Goal: Task Accomplishment & Management: Manage account settings

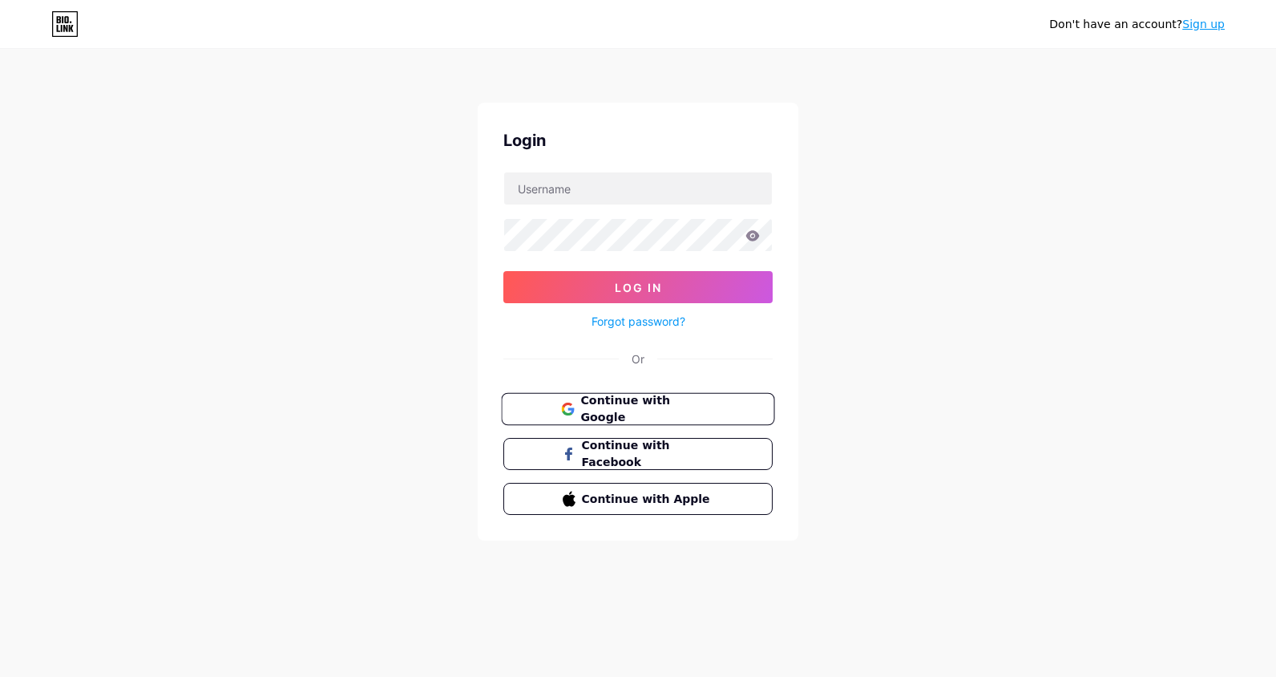
click at [572, 408] on icon at bounding box center [571, 411] width 6 height 6
click at [651, 403] on span "Continue with Google" at bounding box center [648, 409] width 134 height 34
click at [670, 403] on span "Continue with Google" at bounding box center [648, 409] width 134 height 34
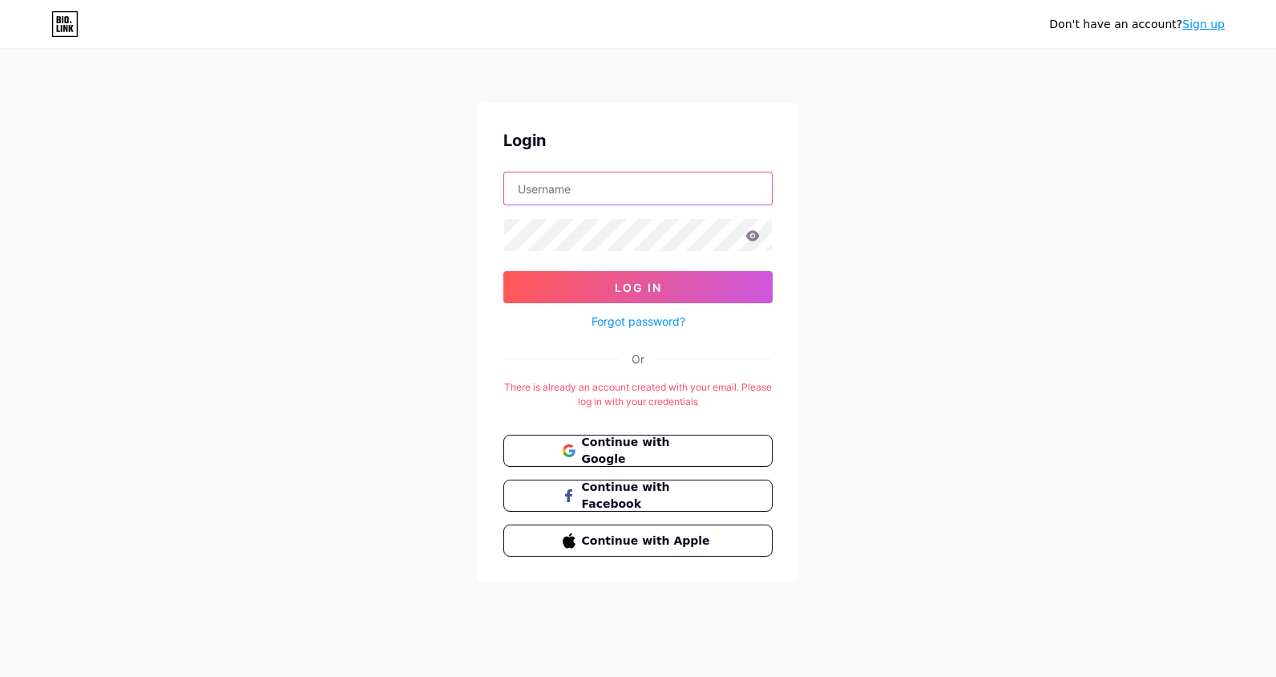
click at [592, 189] on input "text" at bounding box center [638, 188] width 268 height 32
click at [582, 177] on input "text" at bounding box center [638, 188] width 268 height 32
click at [658, 450] on span "Continue with Google" at bounding box center [648, 451] width 134 height 34
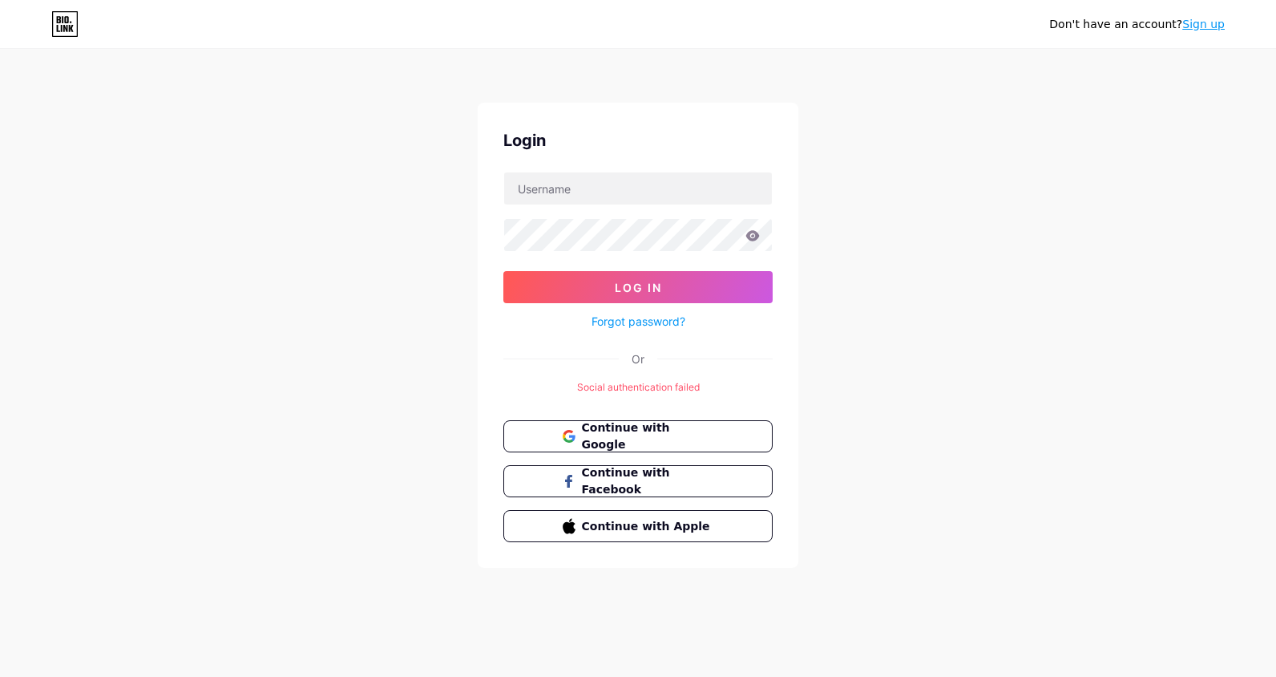
click at [58, 32] on icon at bounding box center [64, 24] width 27 height 26
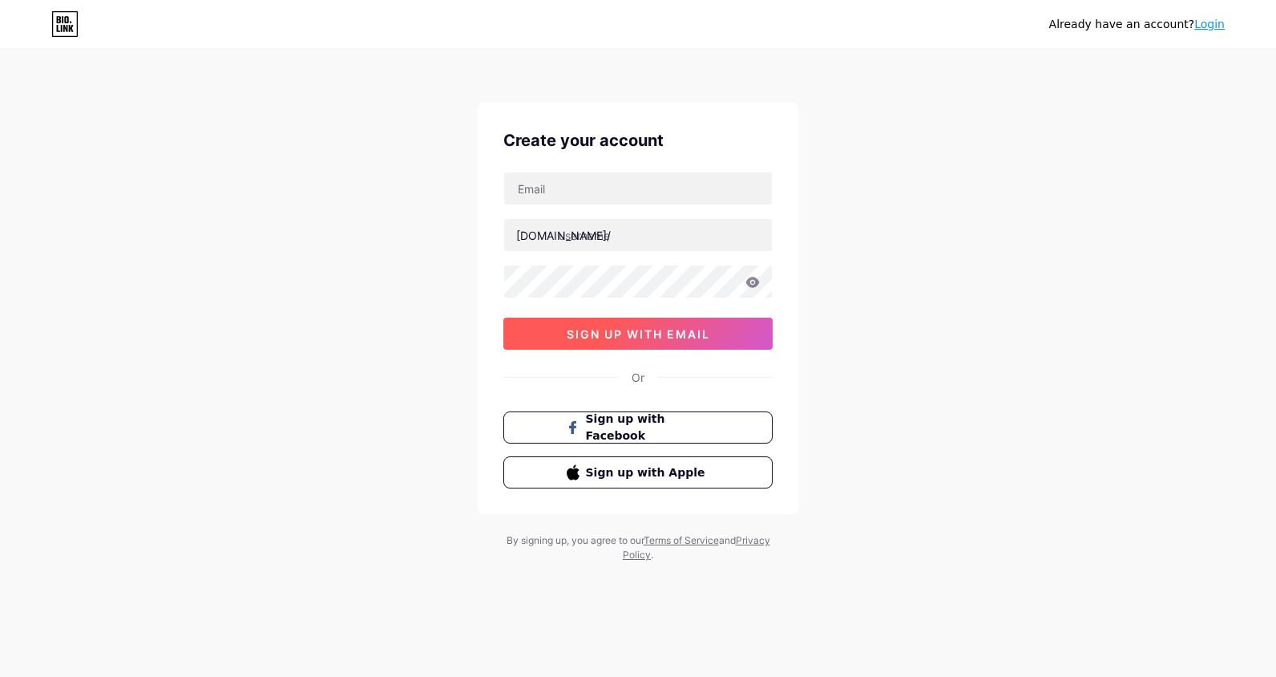
click at [657, 340] on span "sign up with email" at bounding box center [639, 334] width 144 height 14
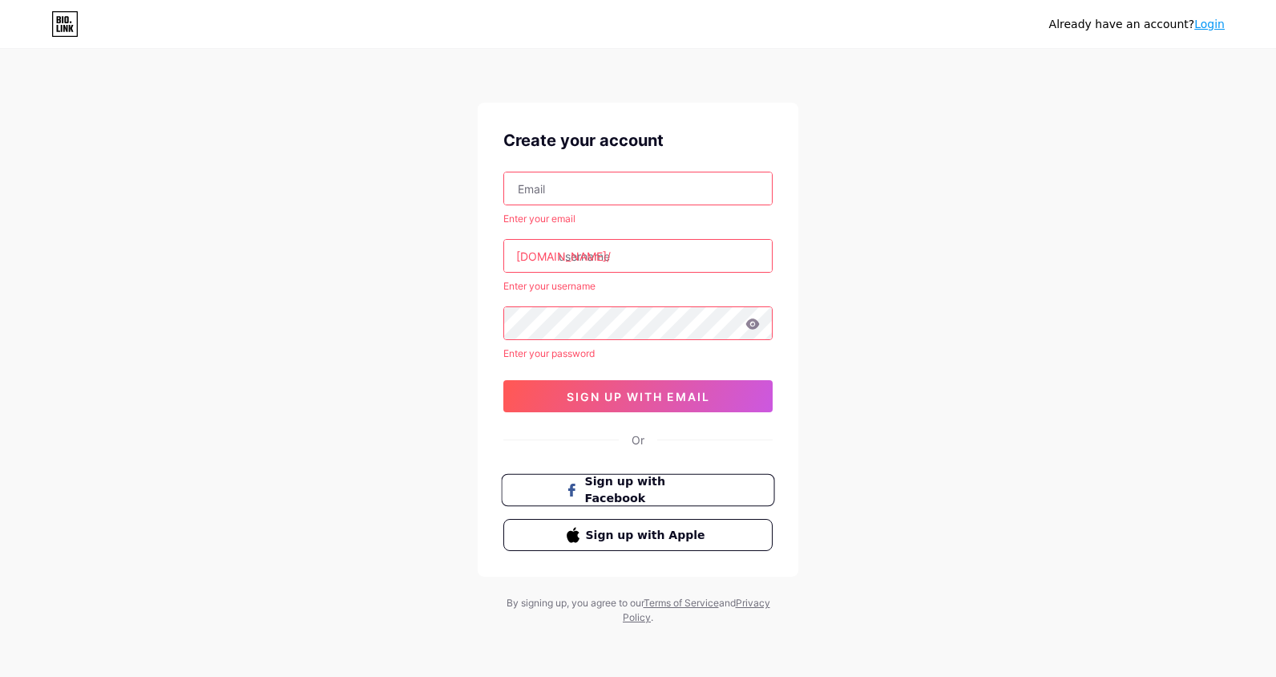
click at [648, 486] on span "Sign up with Facebook" at bounding box center [648, 490] width 126 height 34
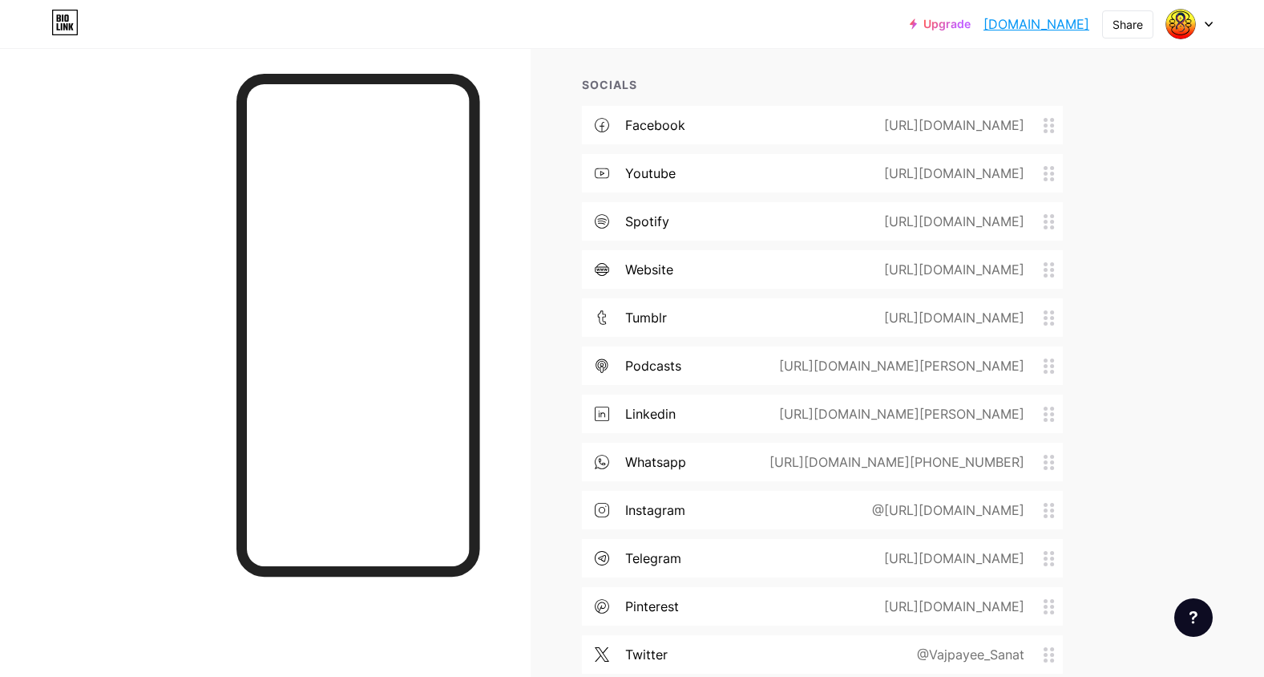
scroll to position [1849, 0]
click at [865, 509] on div "@https://www.instagram.com/sanatvajpayee" at bounding box center [945, 508] width 197 height 19
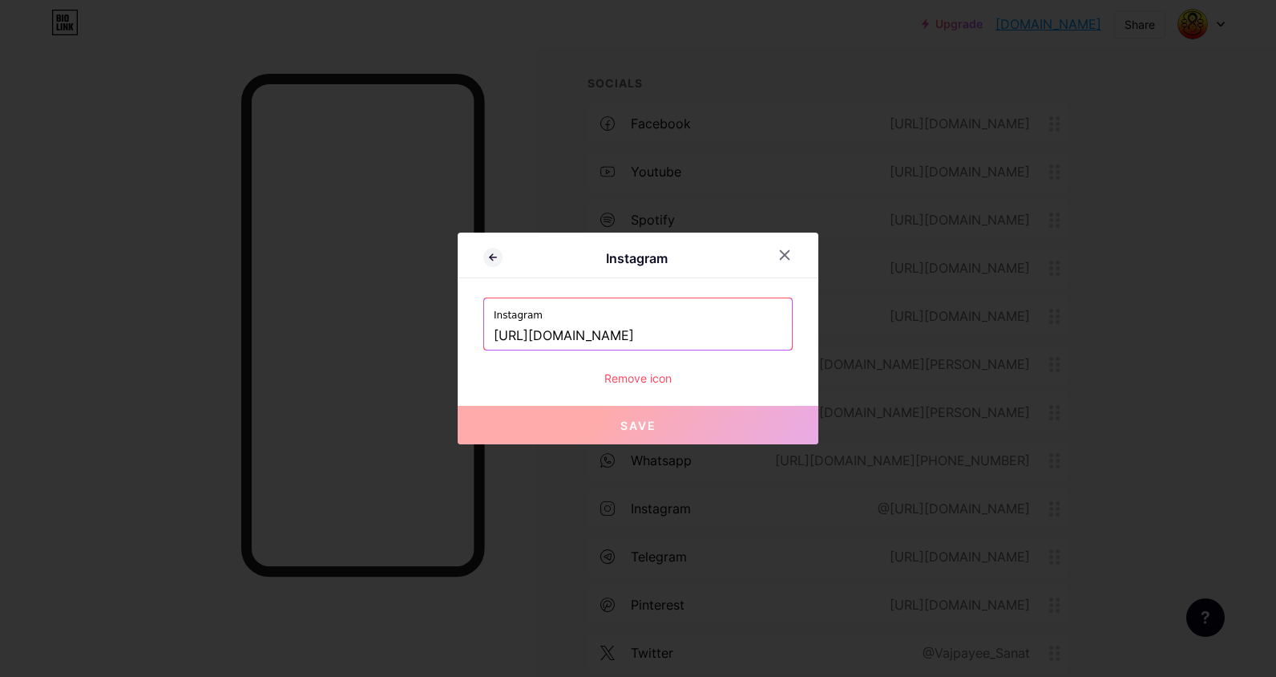
click at [663, 334] on input "https://www.instagram.com/sanatvajpayee" at bounding box center [638, 335] width 289 height 27
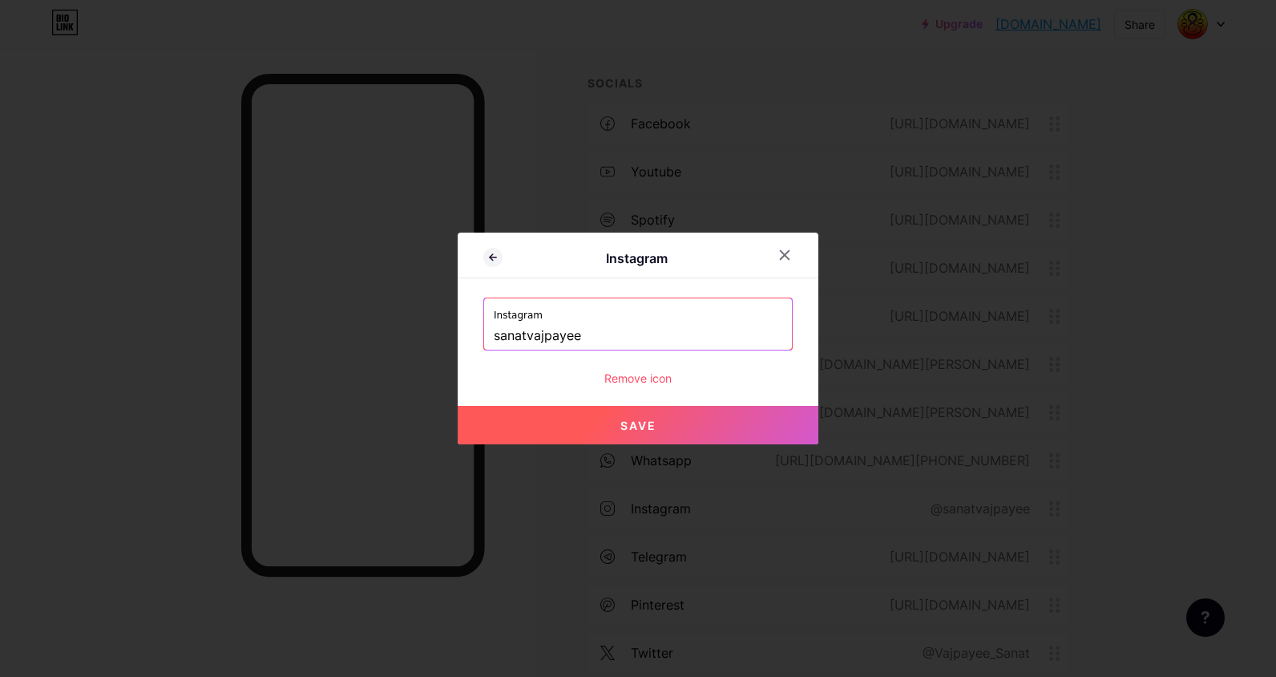
click at [687, 424] on button "Save" at bounding box center [638, 425] width 361 height 38
type input "https://instagram.com/sanatvajpayee"
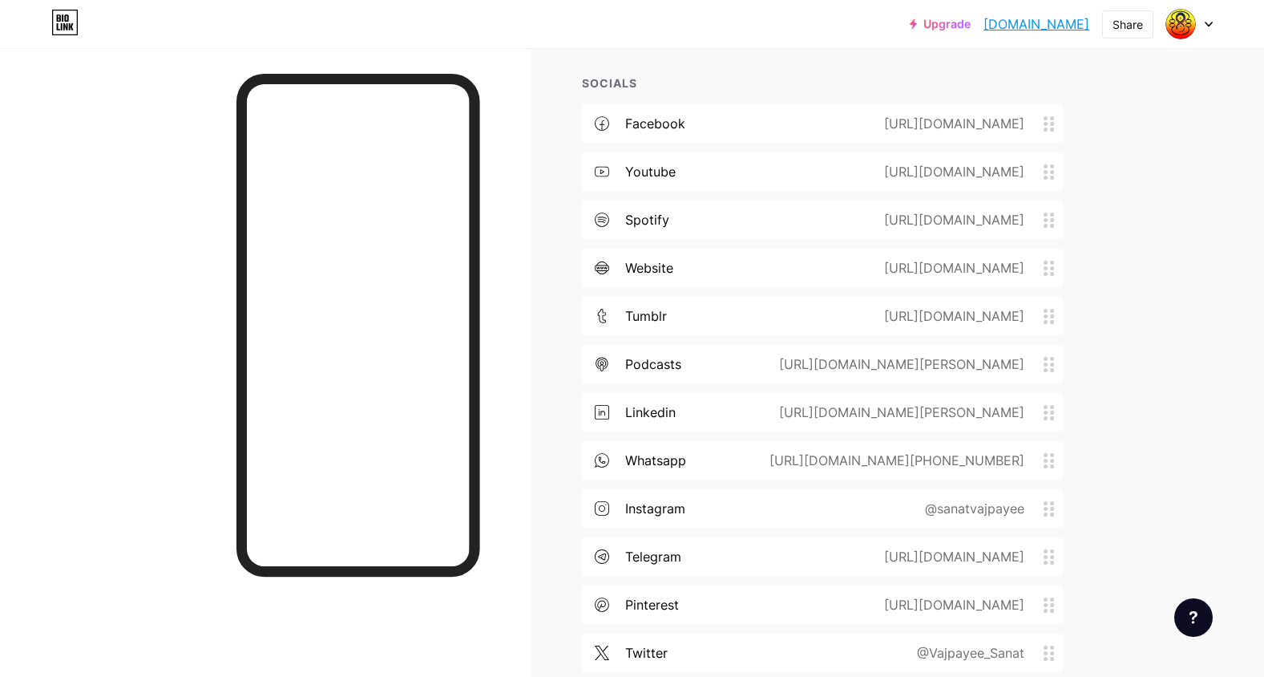
click at [682, 507] on div "instagram" at bounding box center [655, 508] width 60 height 19
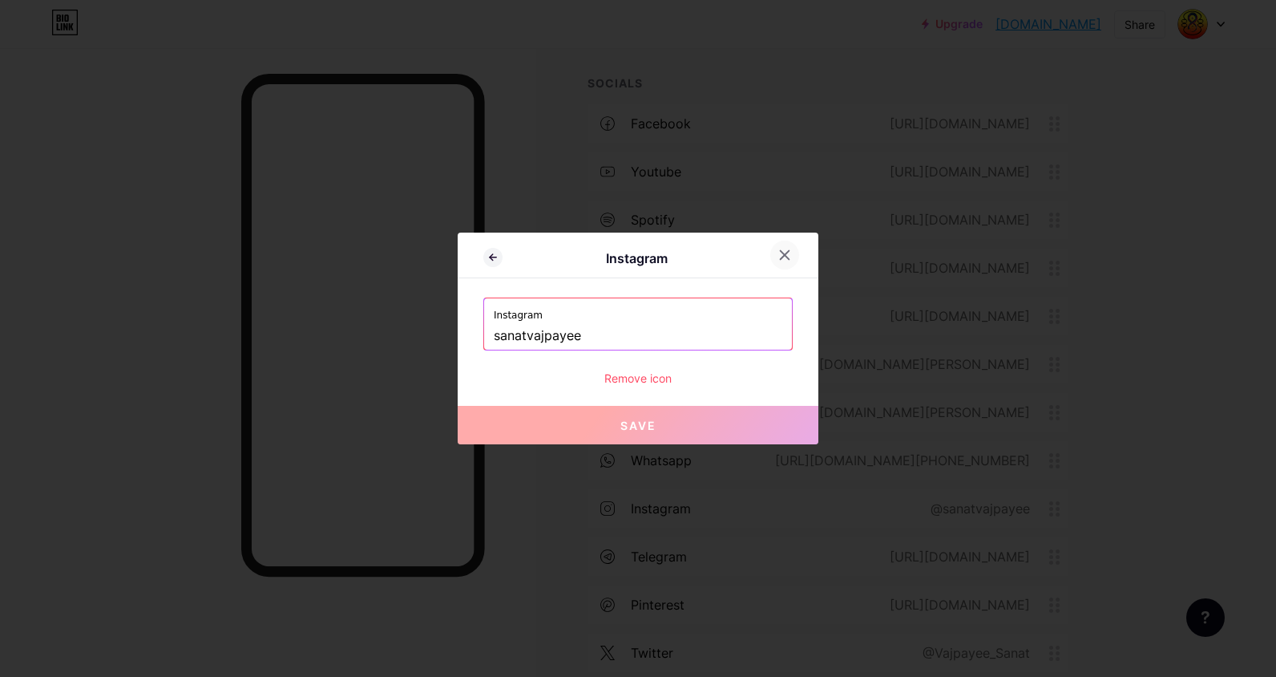
click at [778, 253] on div at bounding box center [785, 255] width 29 height 29
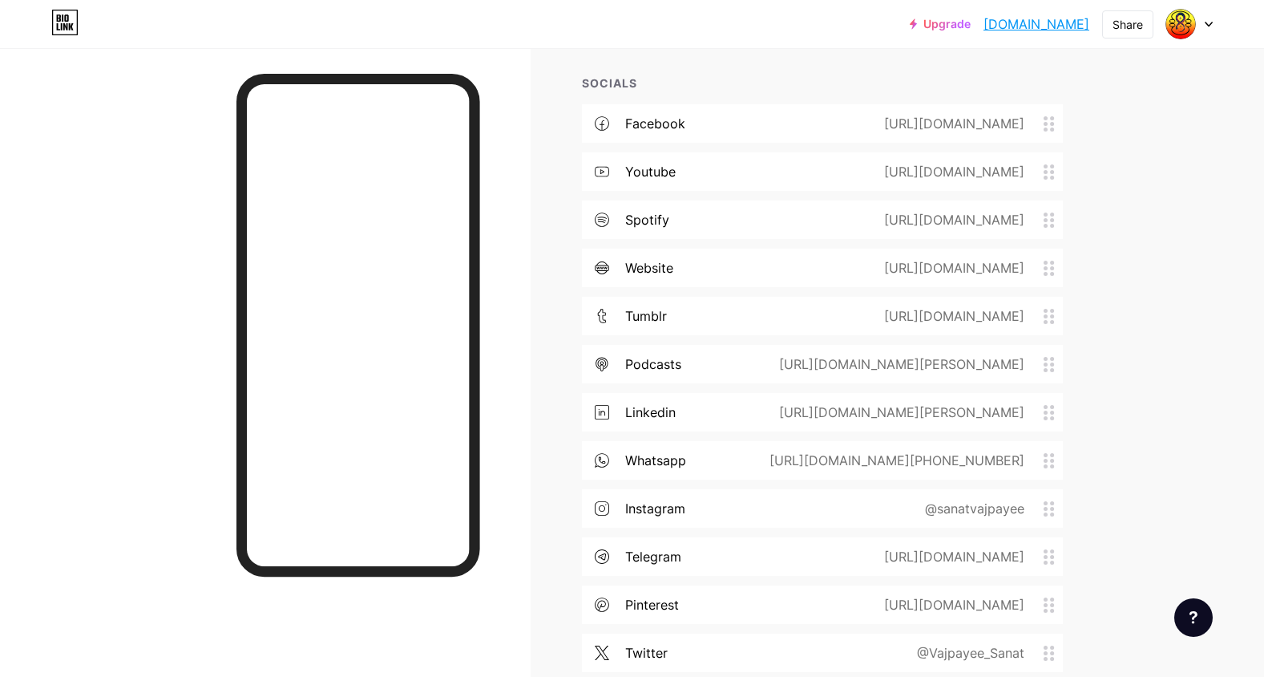
click at [1004, 502] on div "@sanatvajpayee" at bounding box center [972, 508] width 144 height 19
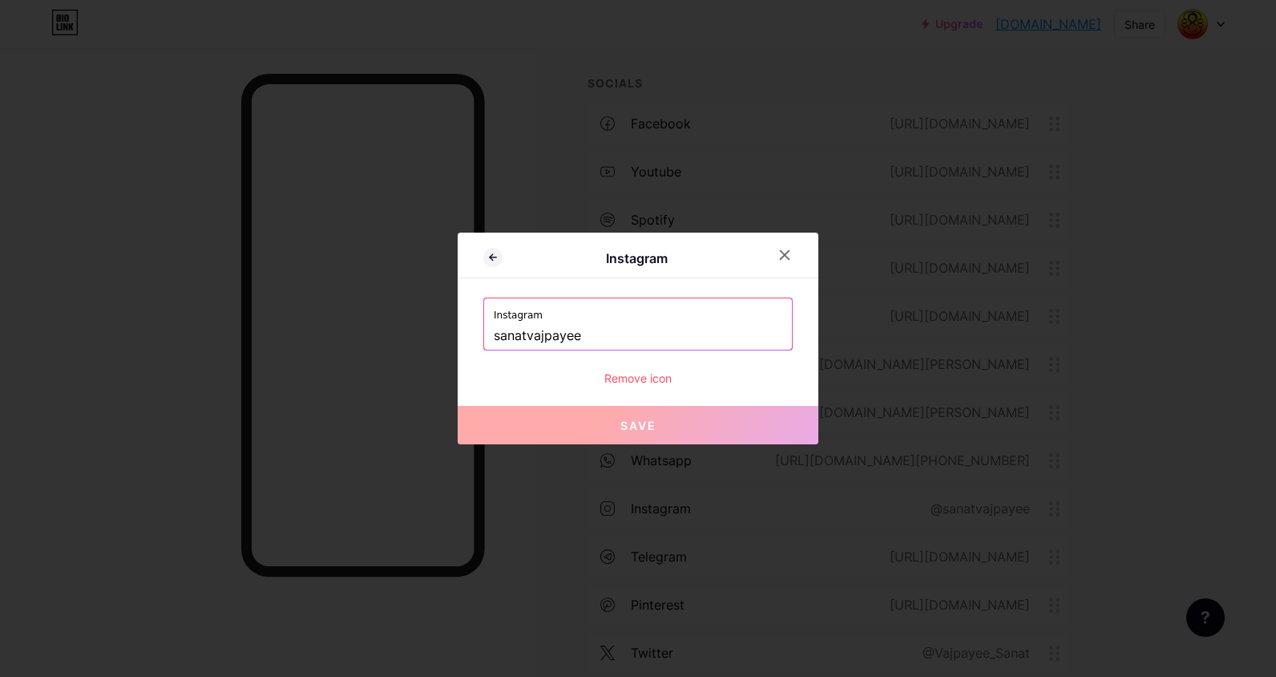
click at [726, 253] on div "Instagram" at bounding box center [637, 258] width 268 height 19
click at [629, 439] on button "Save" at bounding box center [638, 425] width 361 height 38
click at [629, 435] on button "Save" at bounding box center [638, 425] width 361 height 38
click at [781, 249] on icon at bounding box center [785, 255] width 13 height 13
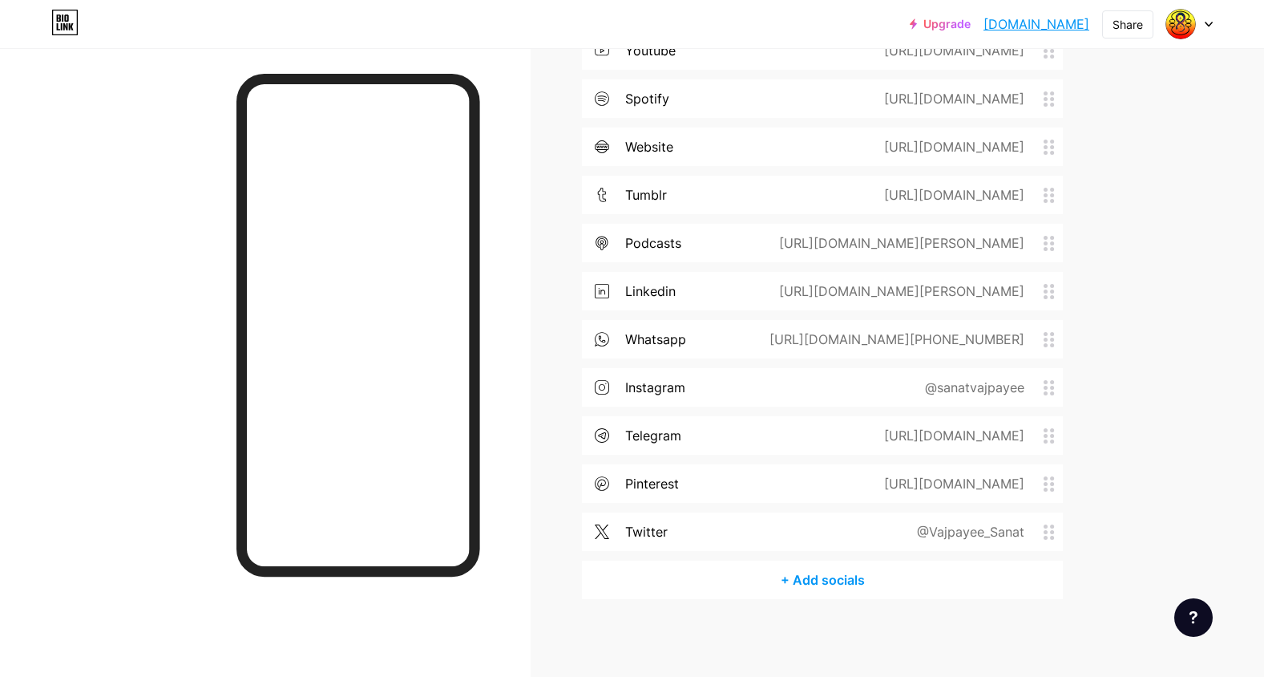
scroll to position [1972, 0]
click at [1117, 21] on div "Share" at bounding box center [1128, 24] width 30 height 17
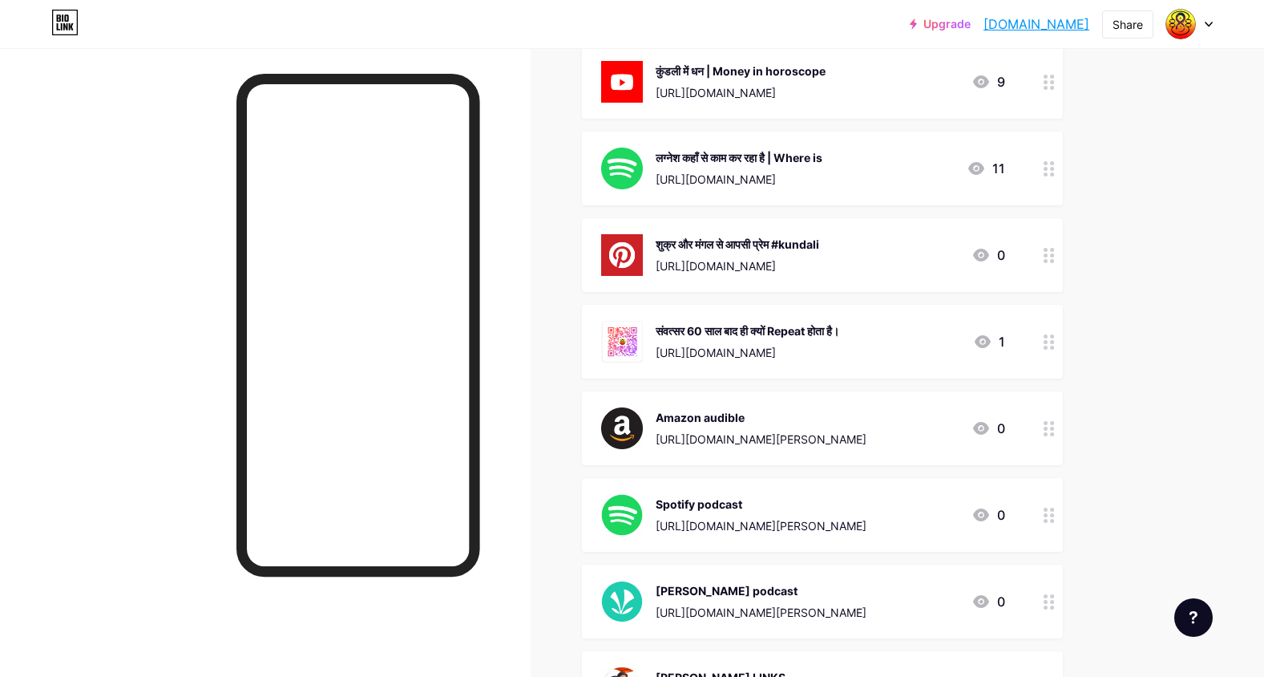
scroll to position [0, 0]
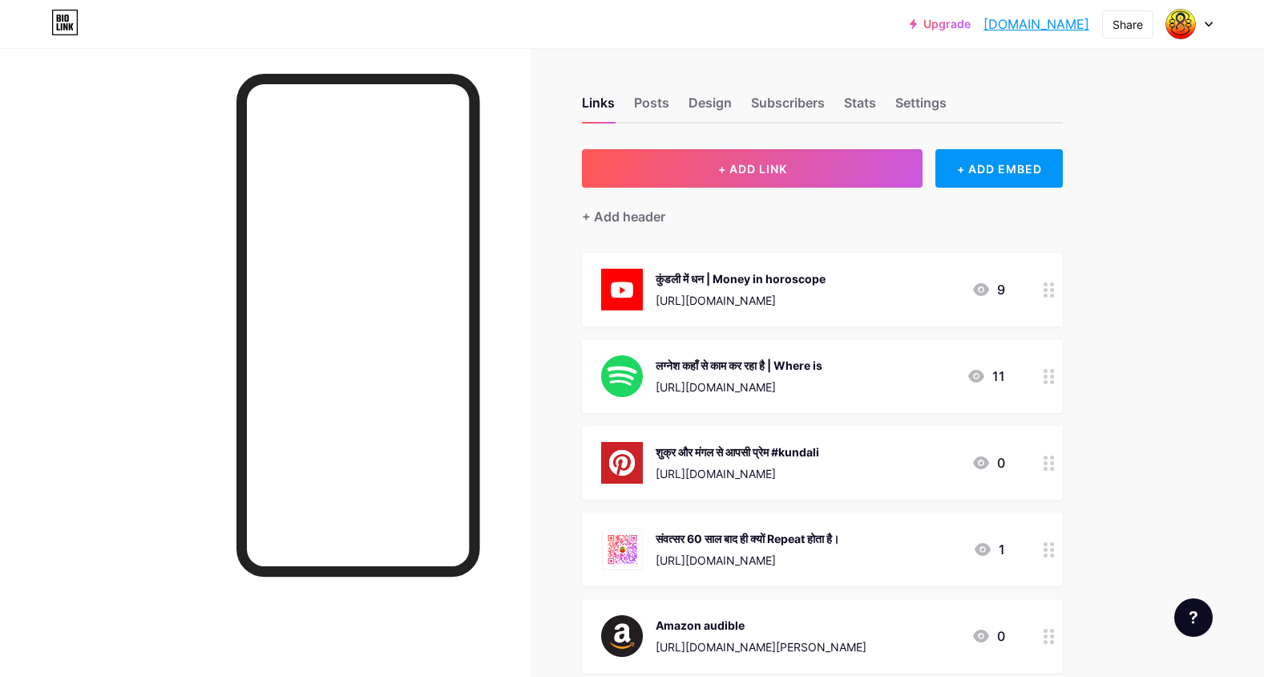
click at [67, 24] on icon at bounding box center [64, 23] width 27 height 26
click at [926, 99] on div "Settings" at bounding box center [921, 107] width 51 height 29
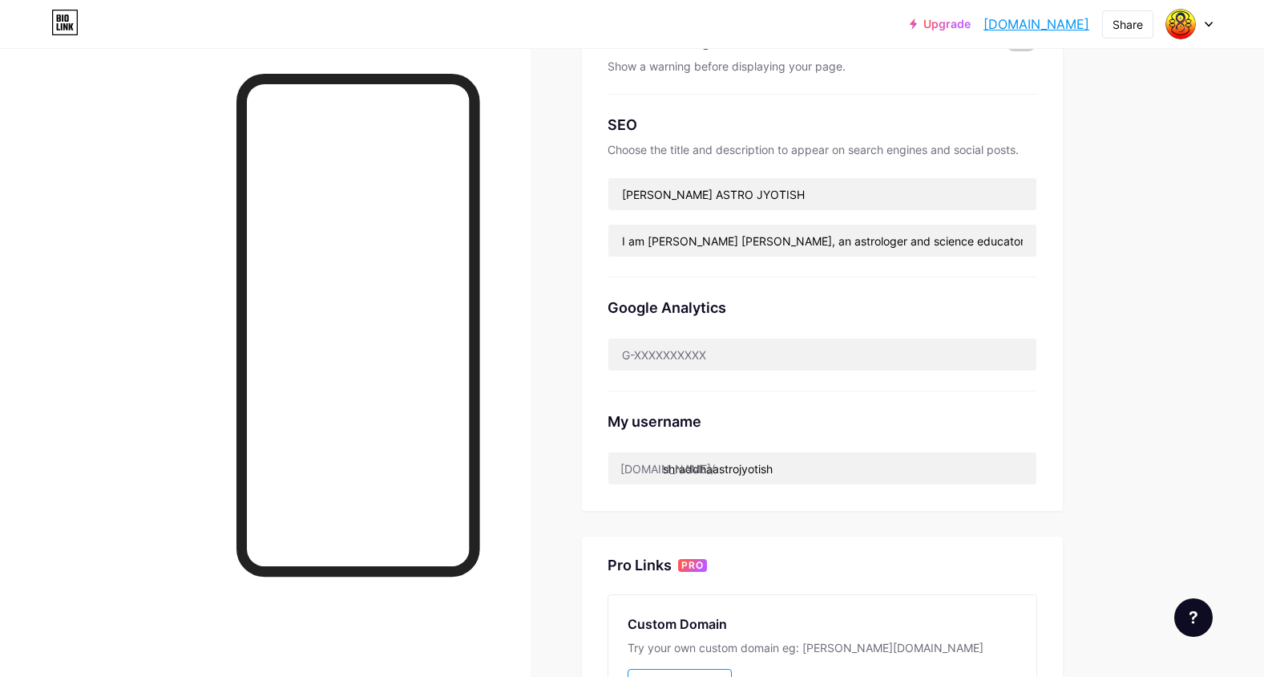
scroll to position [588, 0]
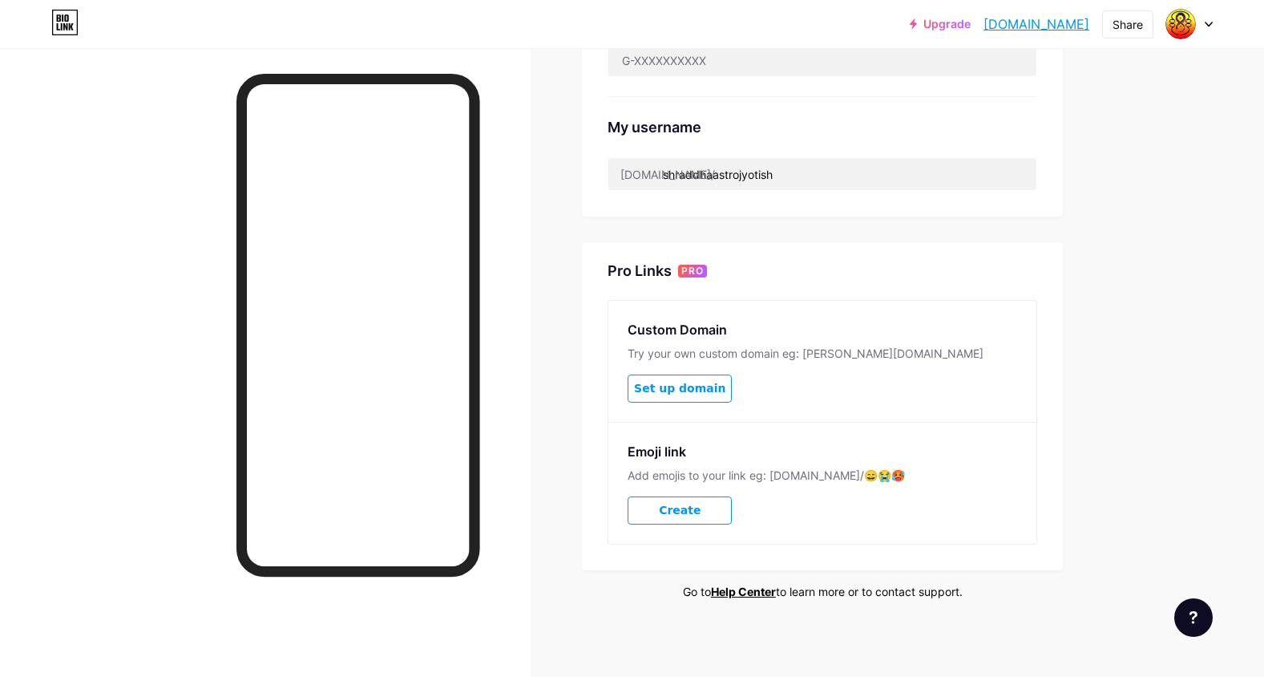
click at [704, 385] on span "Set up domain" at bounding box center [679, 389] width 91 height 14
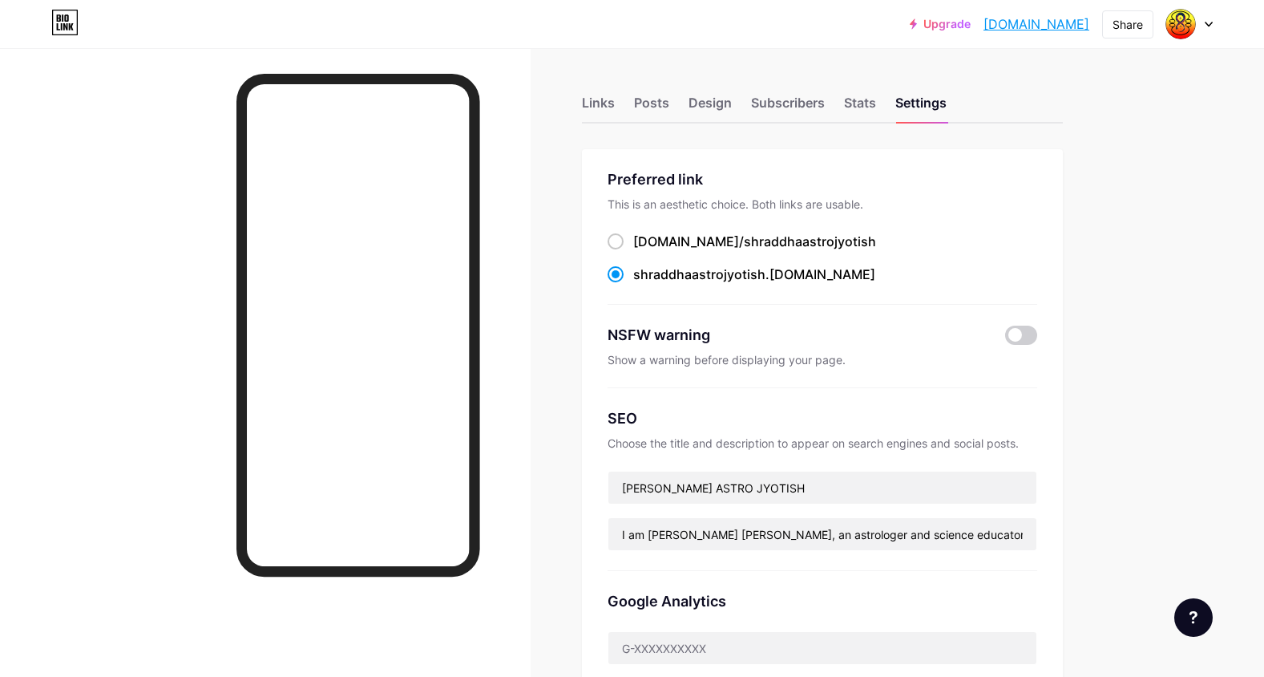
click at [864, 91] on div "Links Posts Design Subscribers Stats Settings" at bounding box center [822, 95] width 481 height 56
click at [865, 95] on div "Stats" at bounding box center [860, 107] width 32 height 29
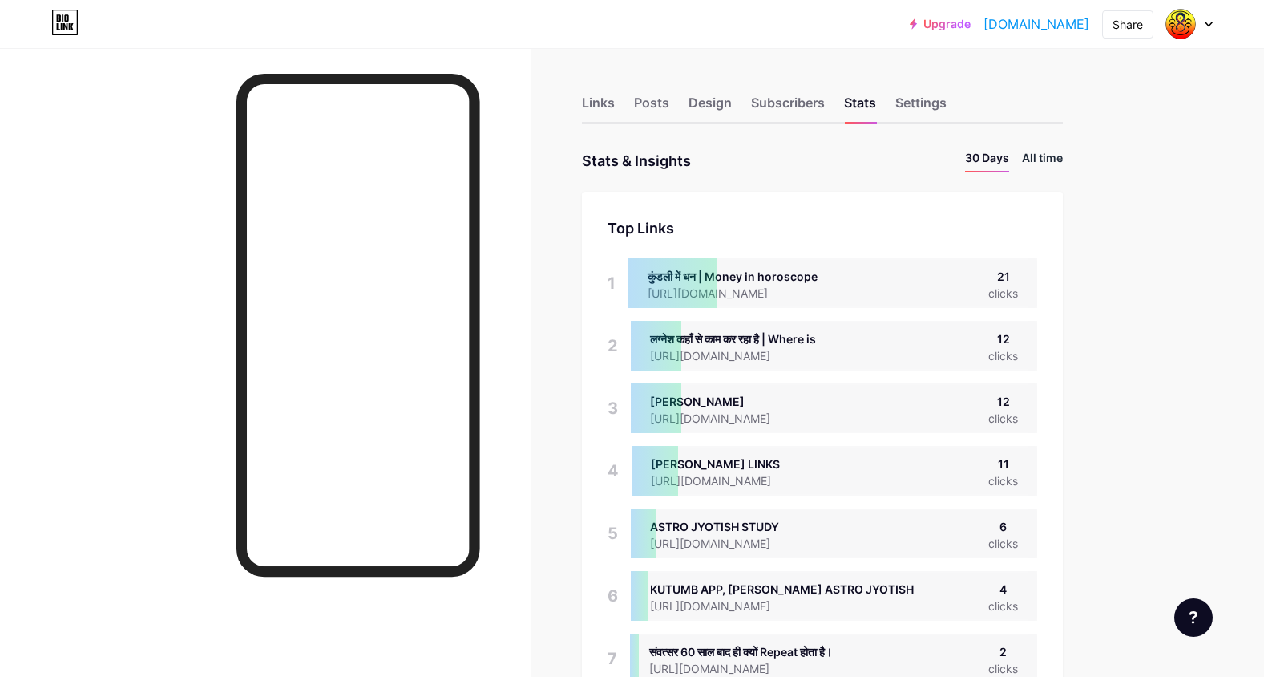
click at [1030, 154] on li "All time" at bounding box center [1042, 160] width 41 height 23
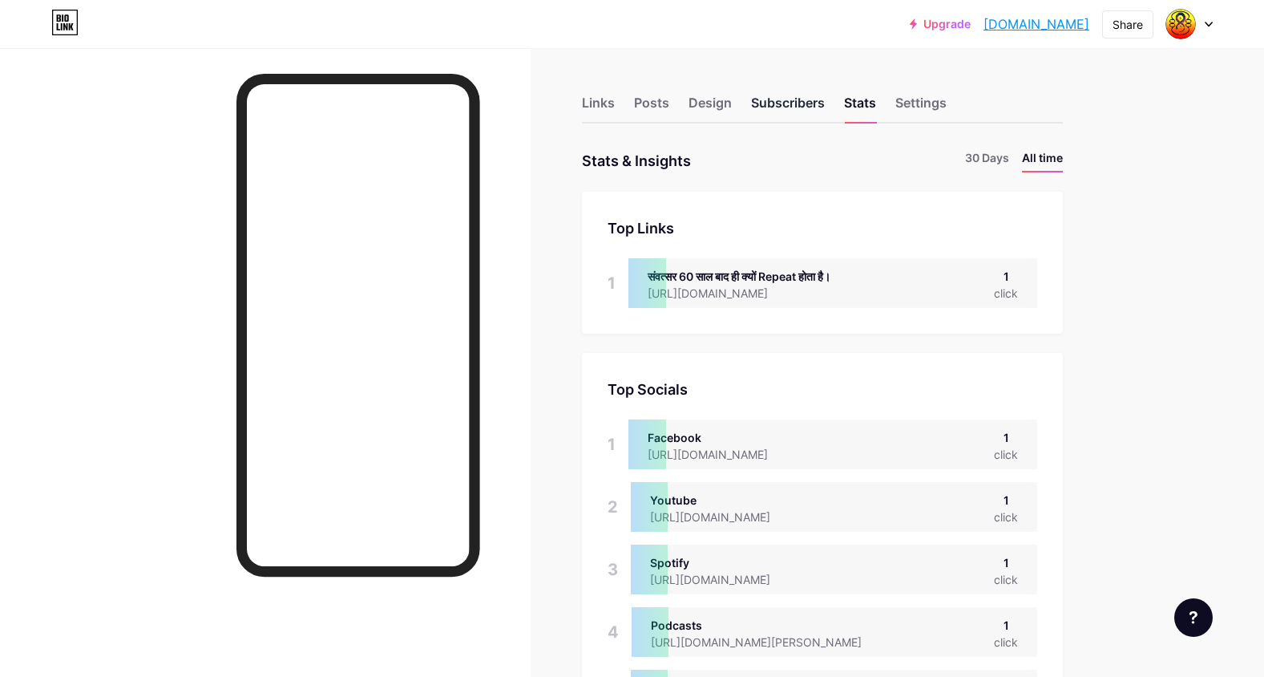
click at [795, 103] on div "Subscribers" at bounding box center [788, 107] width 74 height 29
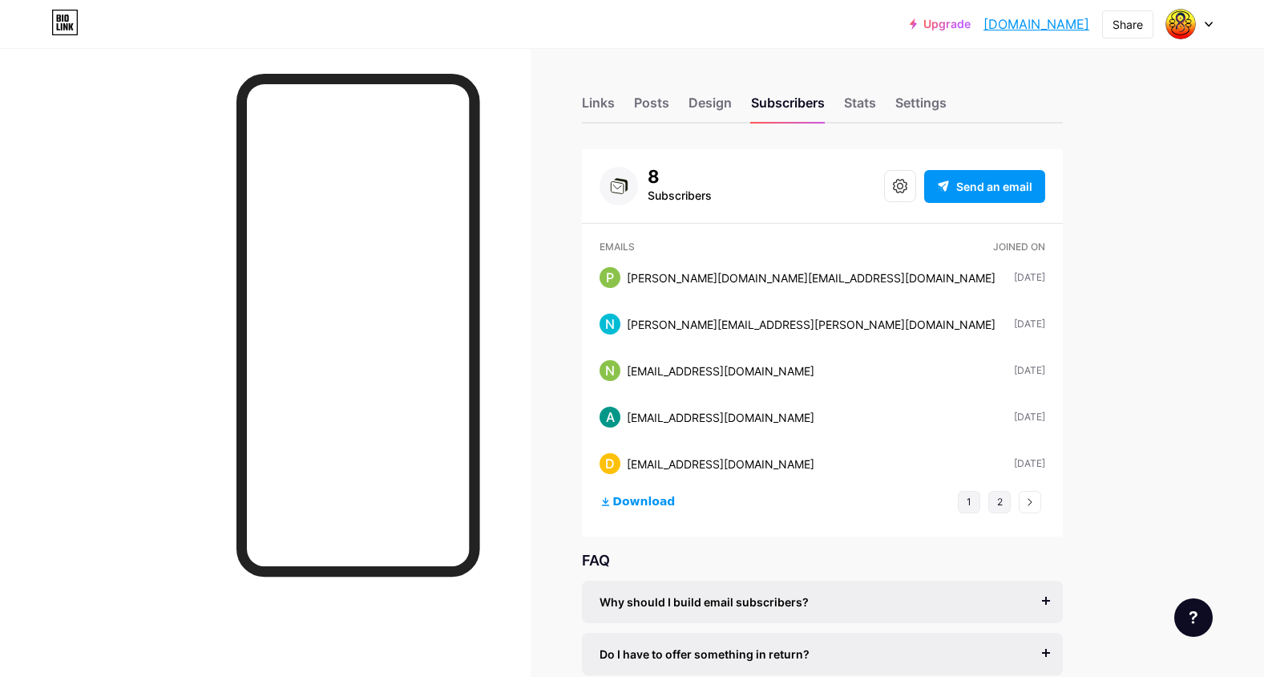
click at [1008, 503] on button "2" at bounding box center [1000, 502] width 22 height 22
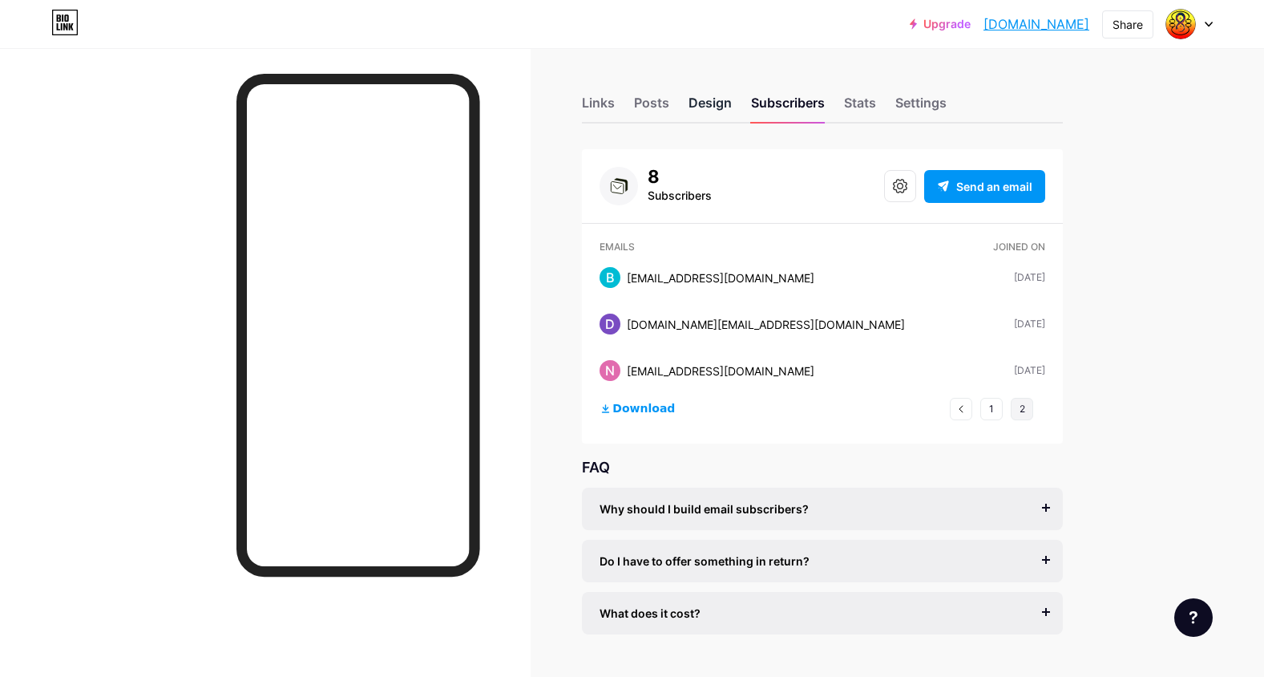
click at [698, 111] on div "Design" at bounding box center [710, 107] width 43 height 29
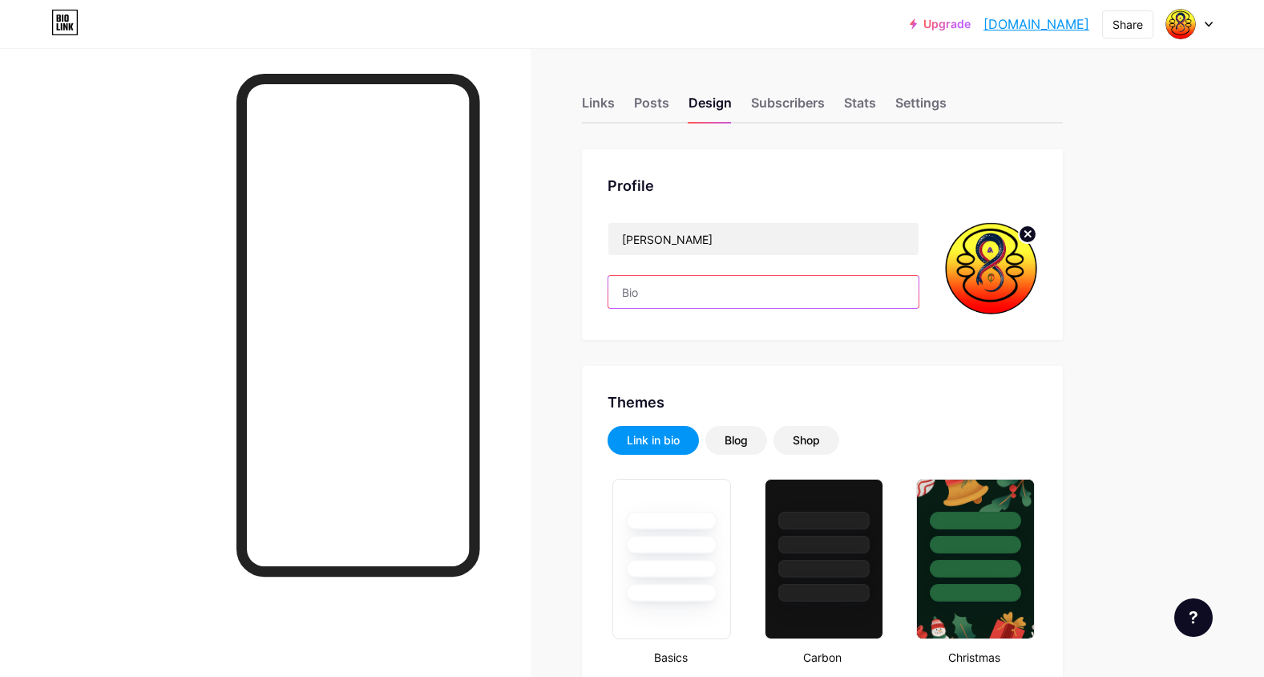
click at [696, 299] on input "text" at bounding box center [764, 292] width 310 height 32
click at [644, 111] on div "Posts" at bounding box center [651, 107] width 35 height 29
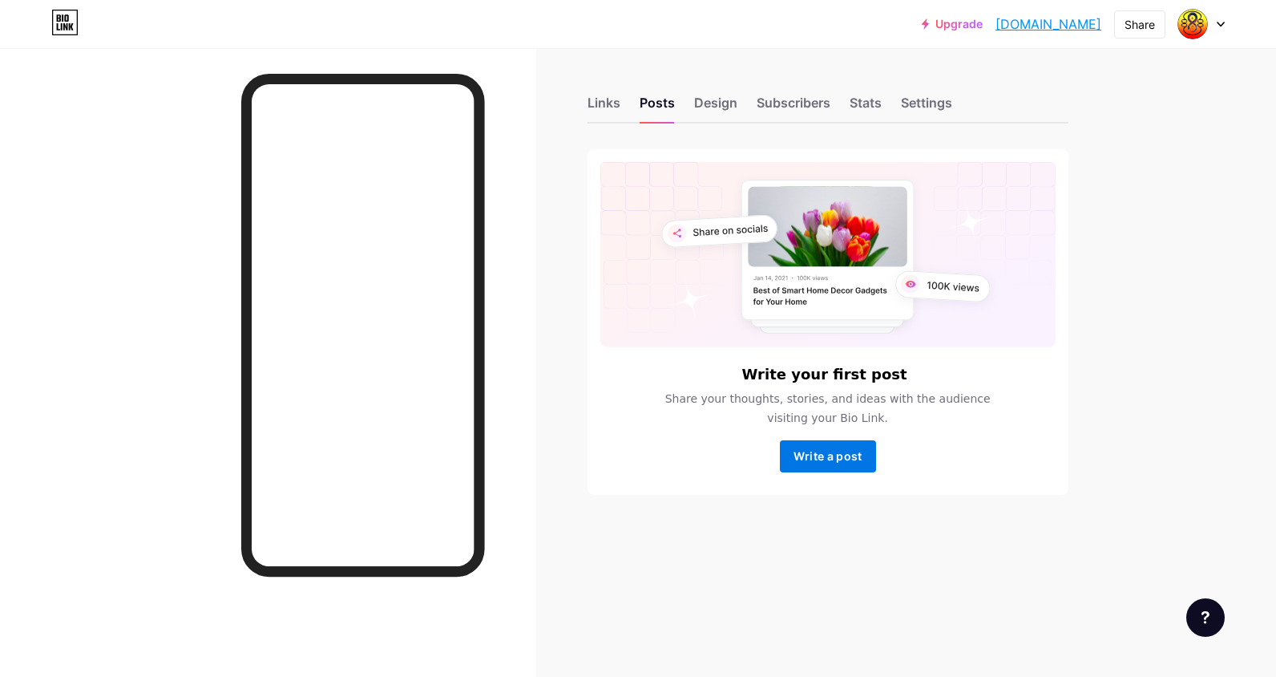
click at [827, 453] on span "Write a post" at bounding box center [828, 456] width 69 height 14
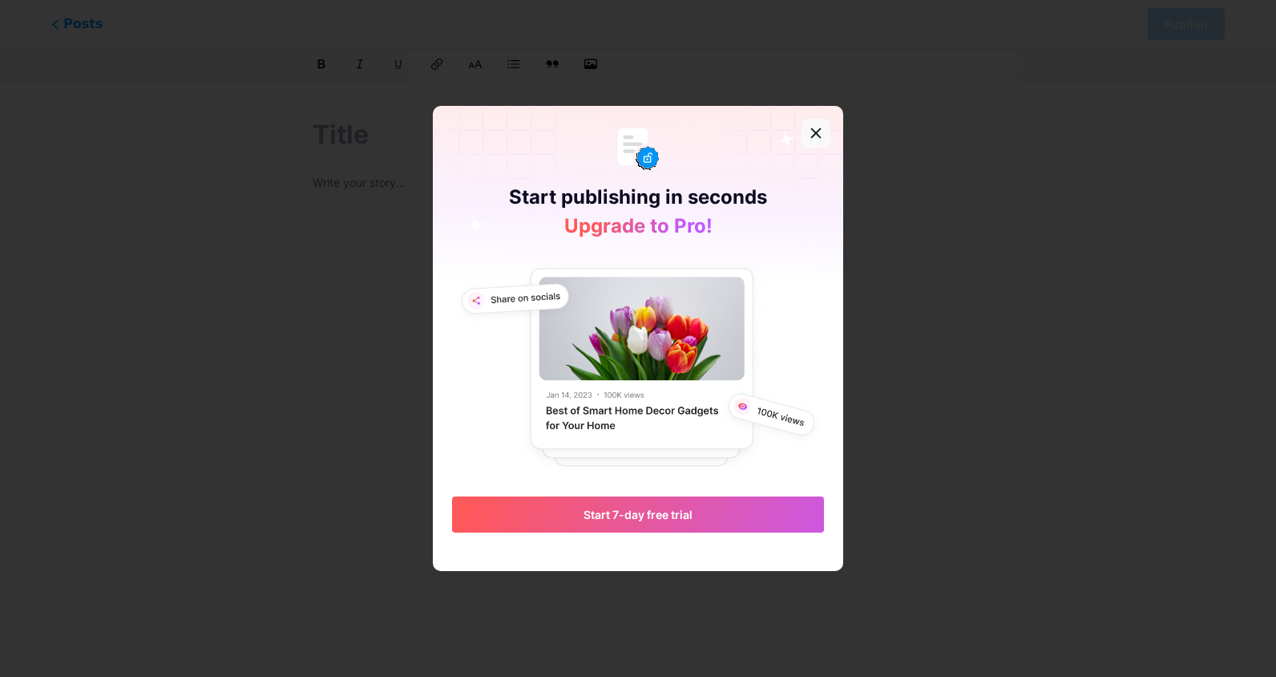
click at [817, 138] on icon at bounding box center [816, 133] width 13 height 13
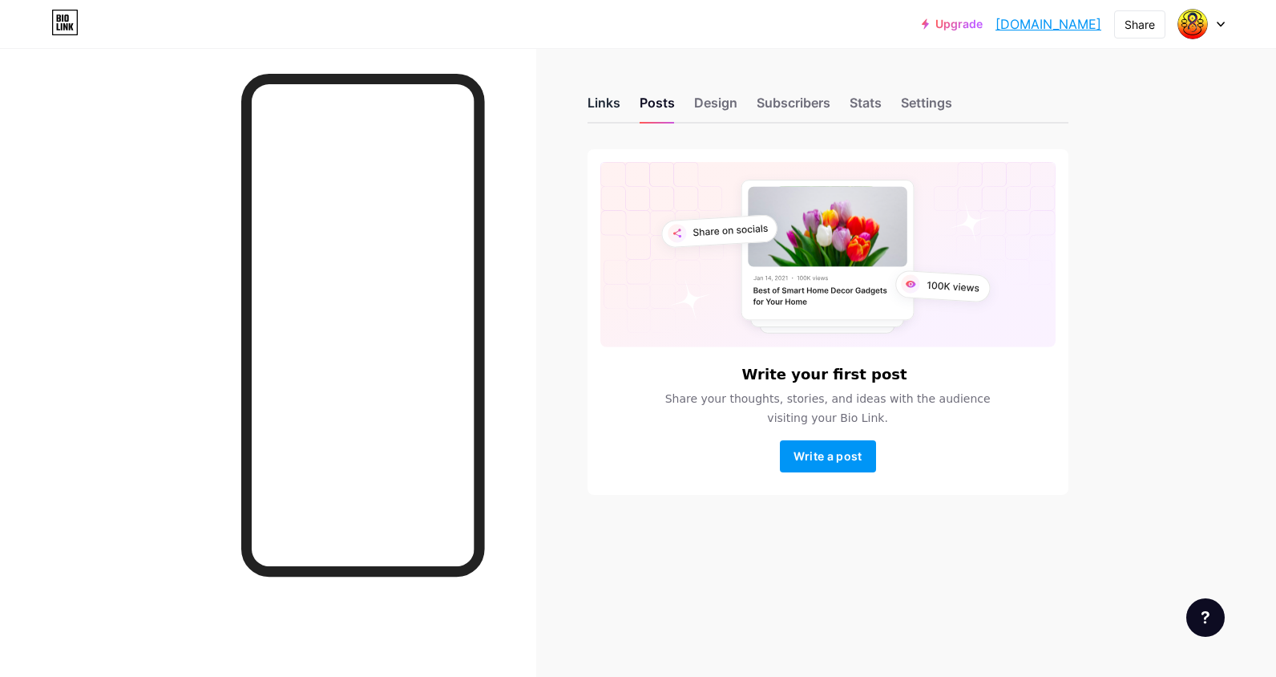
click at [602, 106] on div "Links" at bounding box center [604, 107] width 33 height 29
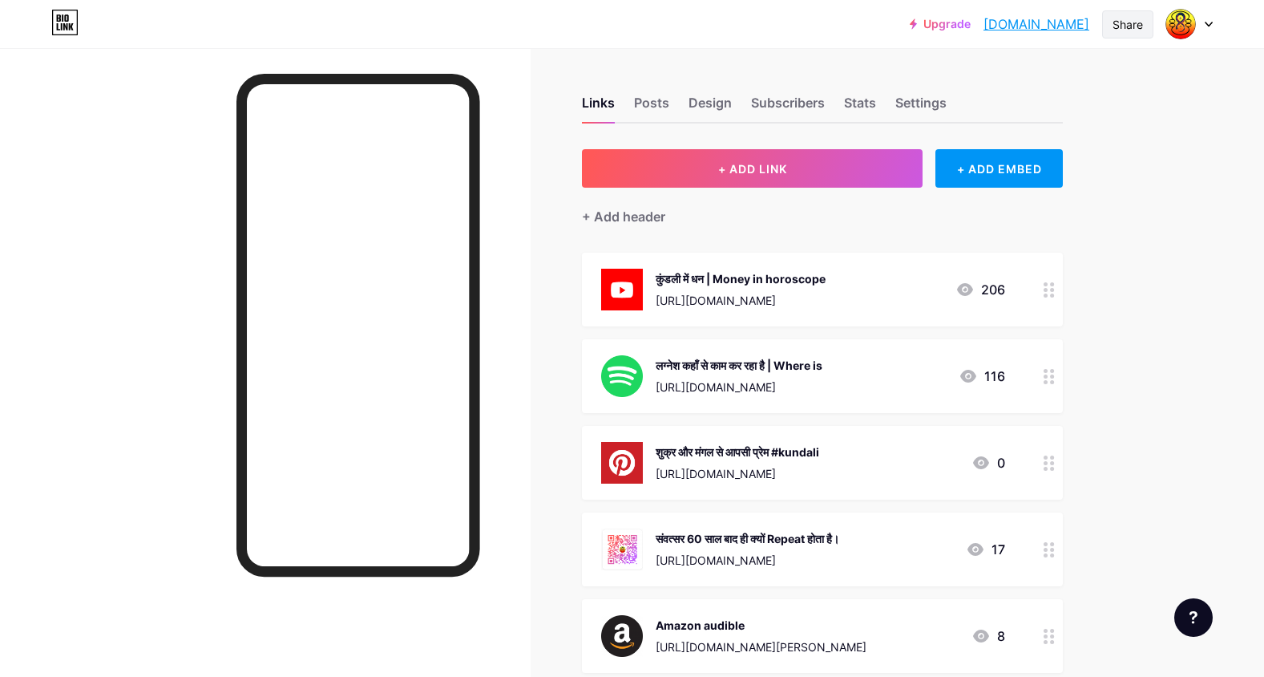
click at [1131, 24] on div "Share" at bounding box center [1128, 24] width 30 height 17
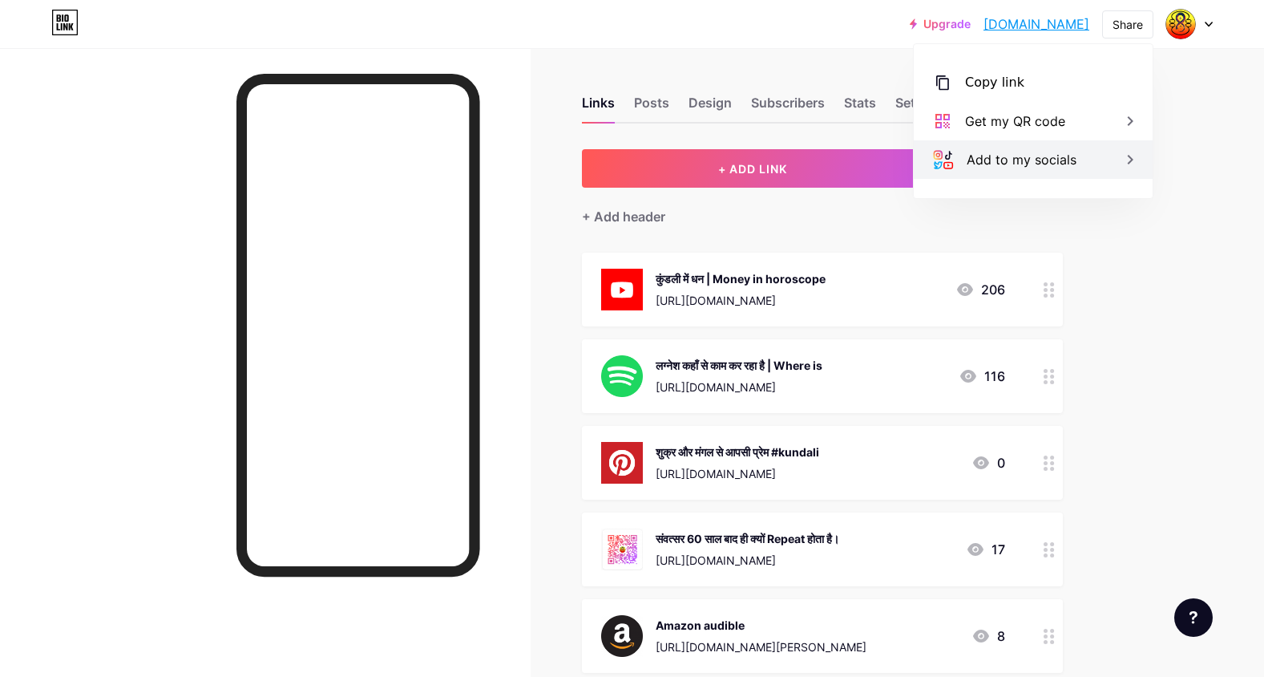
click at [1122, 163] on icon at bounding box center [1130, 159] width 19 height 19
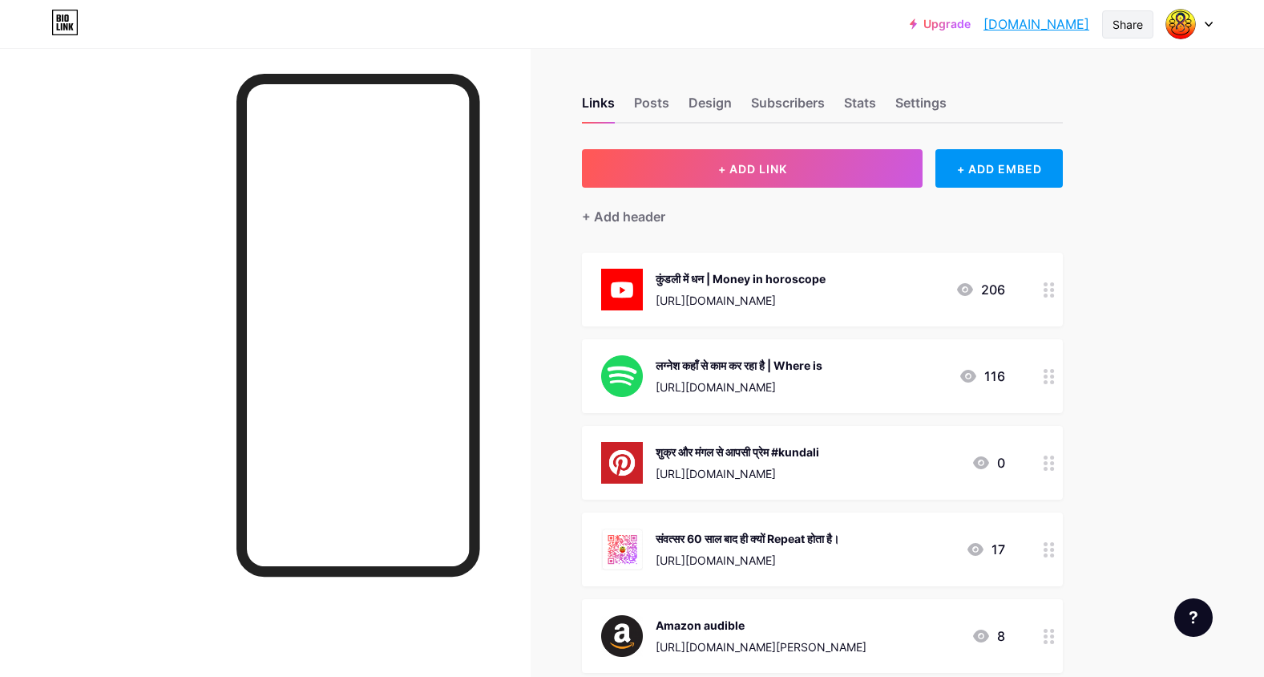
click at [1130, 28] on div "Share" at bounding box center [1128, 24] width 30 height 17
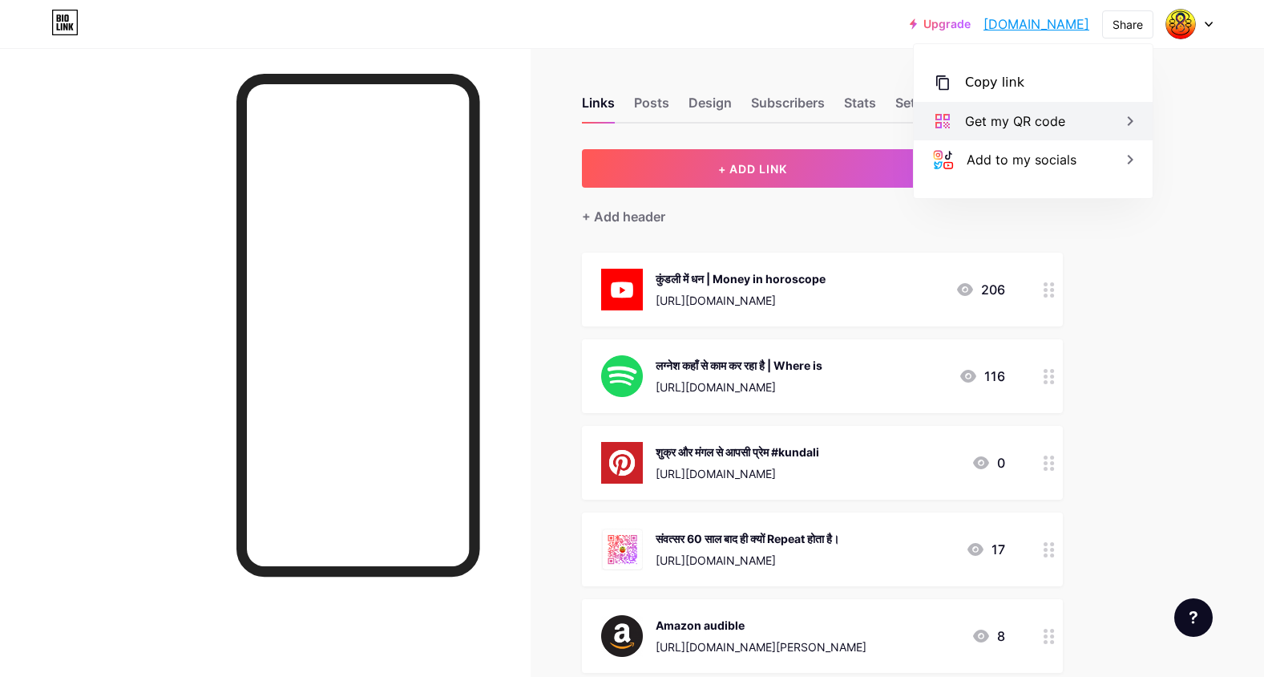
click at [1080, 122] on div "Get my QR code" at bounding box center [1033, 121] width 239 height 38
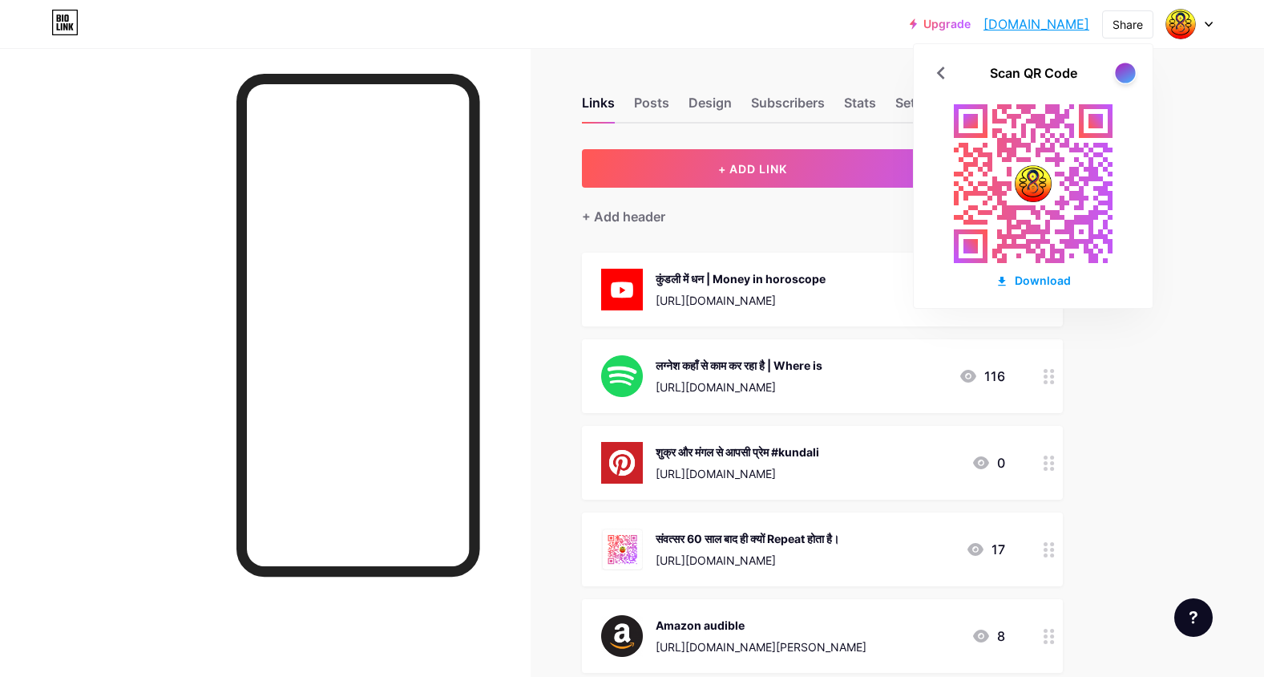
click at [1125, 72] on div at bounding box center [1125, 73] width 20 height 20
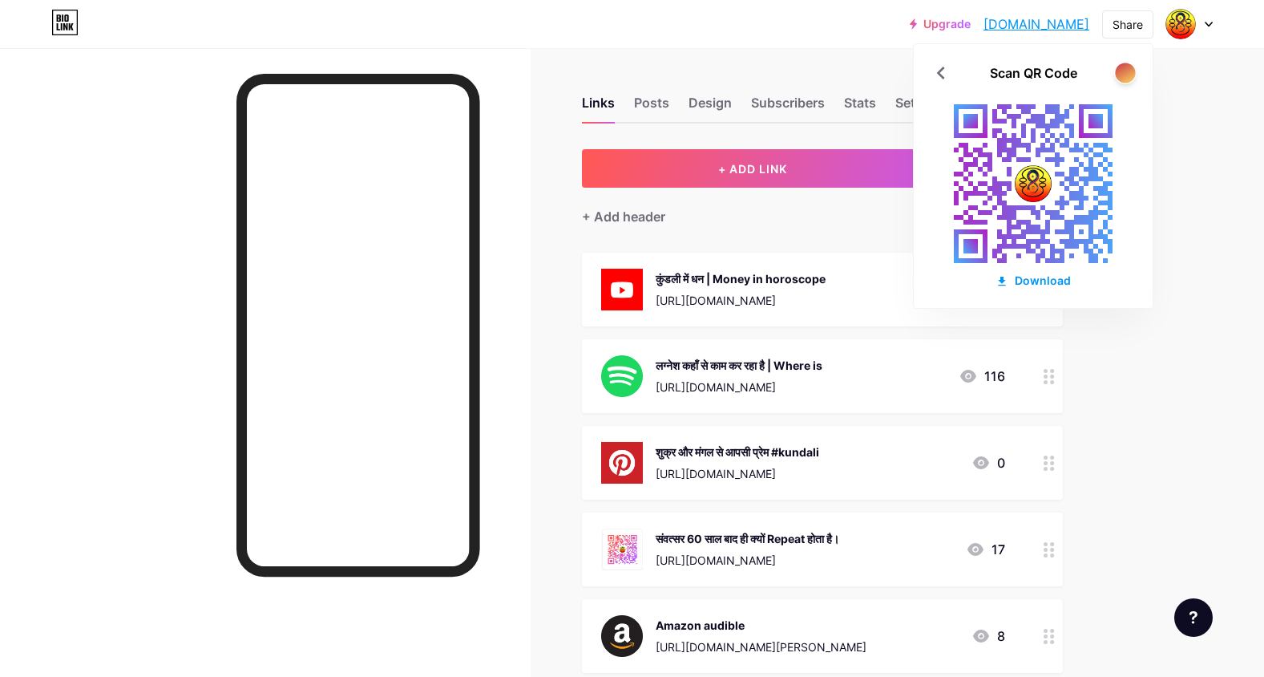
click at [1125, 72] on div at bounding box center [1125, 73] width 20 height 20
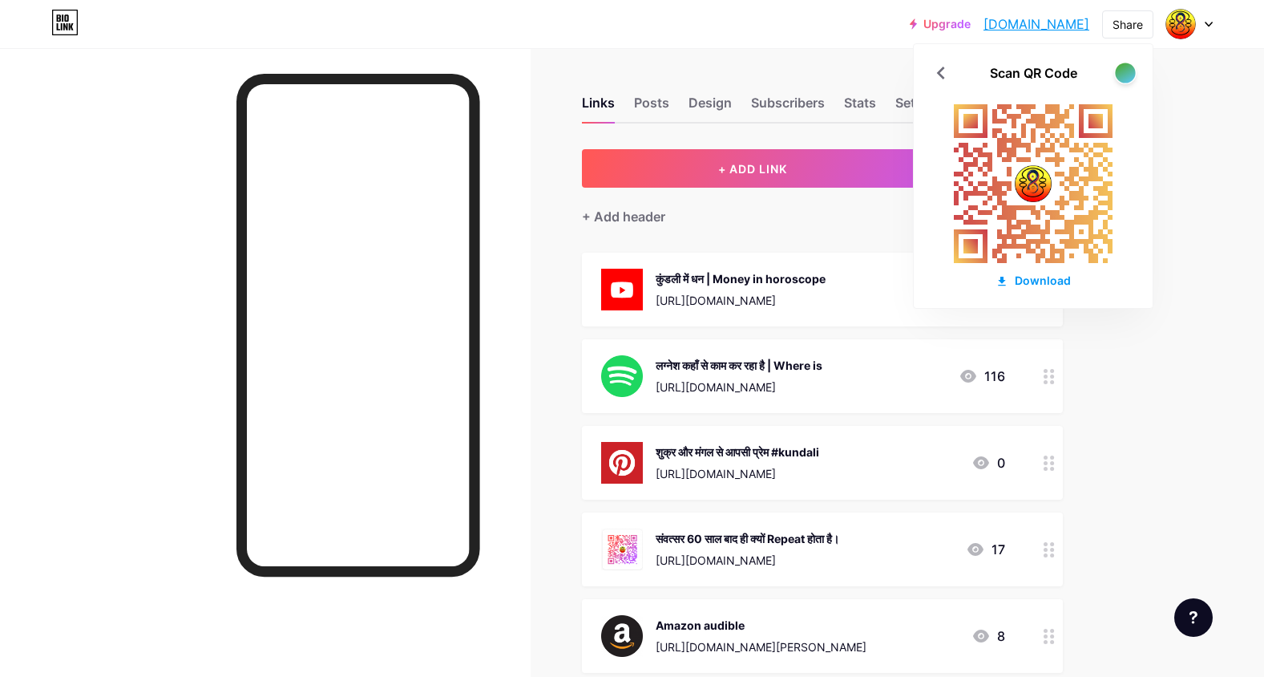
click at [1125, 72] on div at bounding box center [1125, 73] width 20 height 20
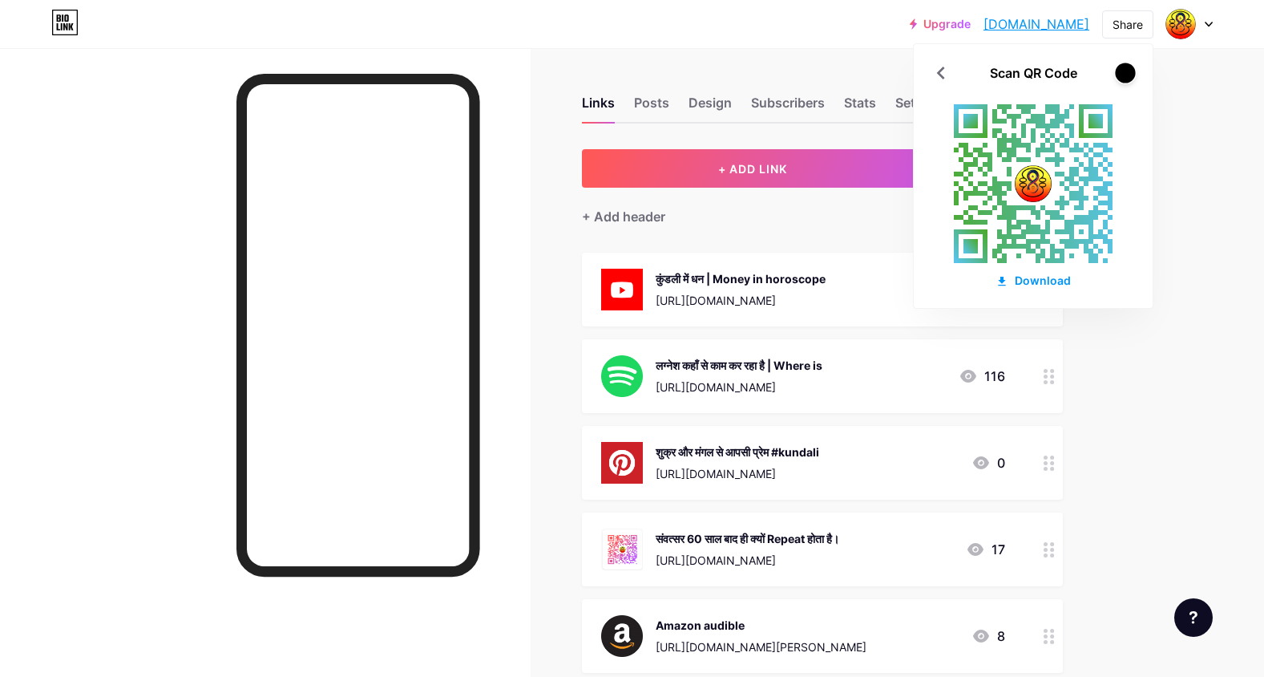
click at [1125, 72] on div at bounding box center [1125, 73] width 20 height 20
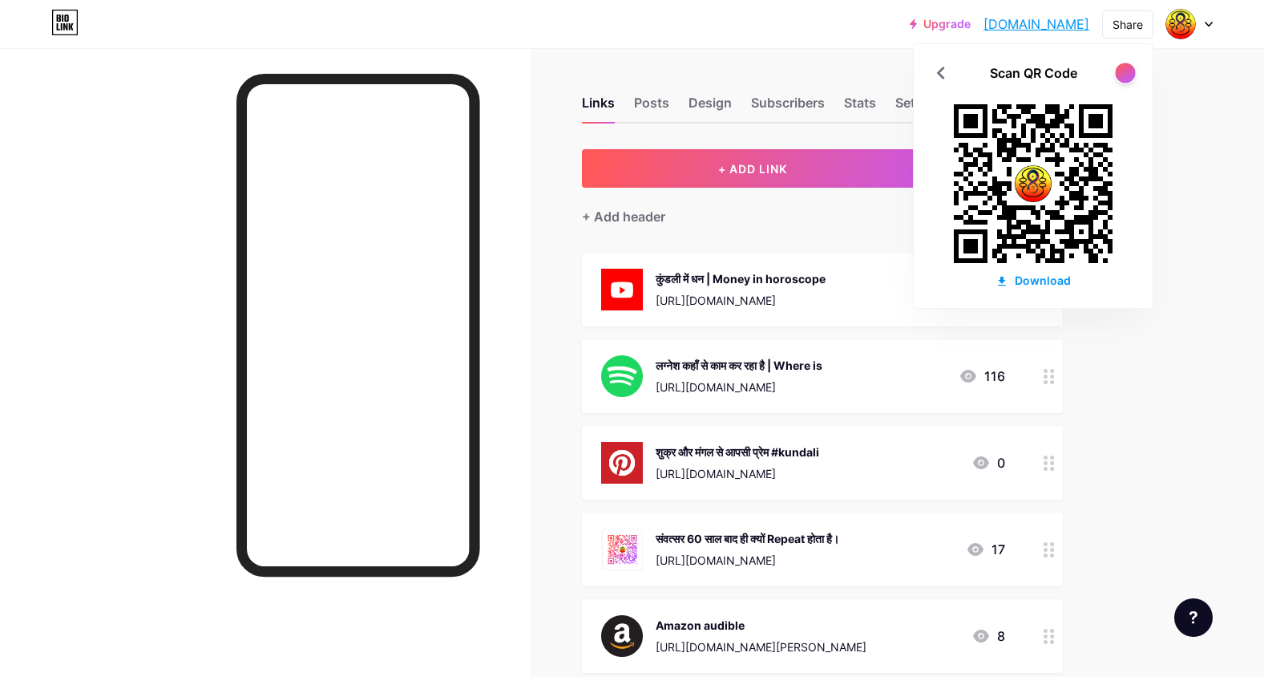
click at [1125, 72] on div at bounding box center [1125, 73] width 20 height 20
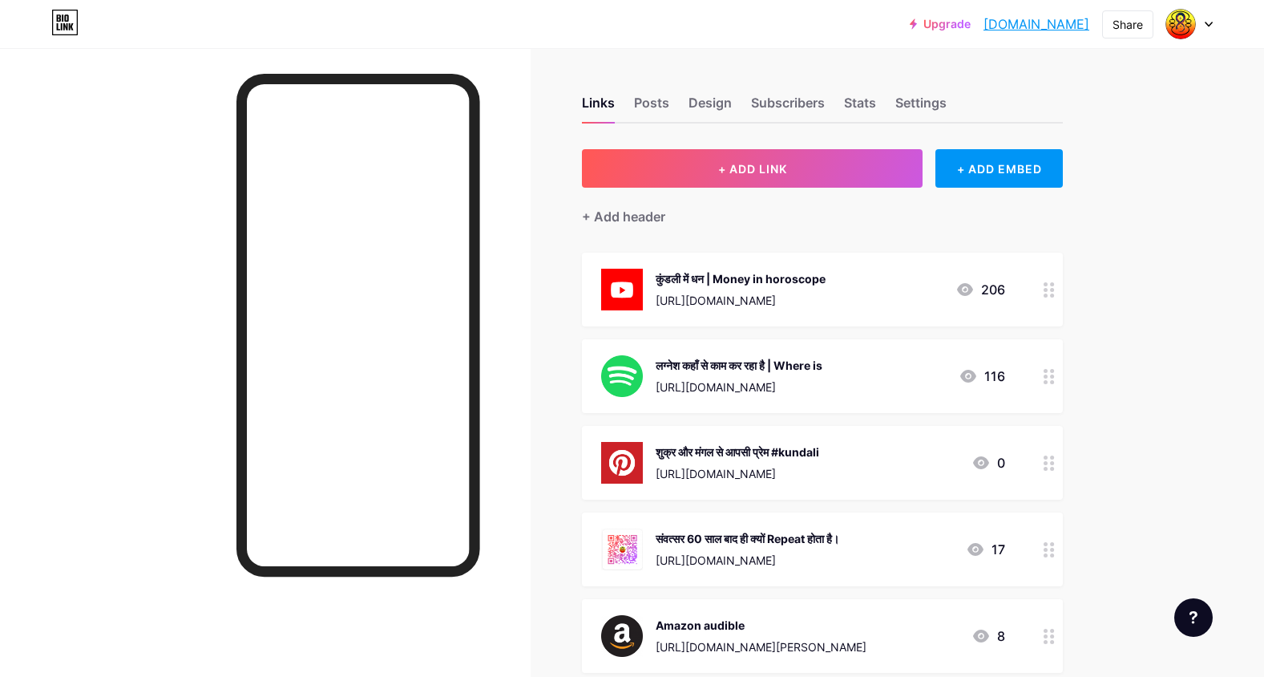
click at [996, 26] on link "shraddhaastrojyotish.bio.link" at bounding box center [1037, 23] width 106 height 19
